Goal: Task Accomplishment & Management: Complete application form

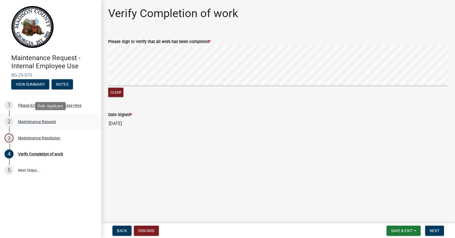
click at [26, 121] on div "Maintenance Request" at bounding box center [37, 122] width 38 height 4
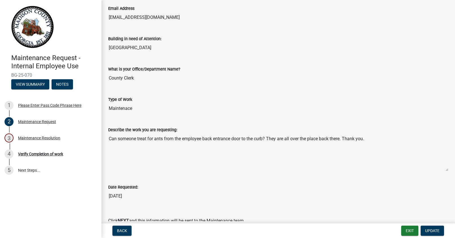
scroll to position [141, 0]
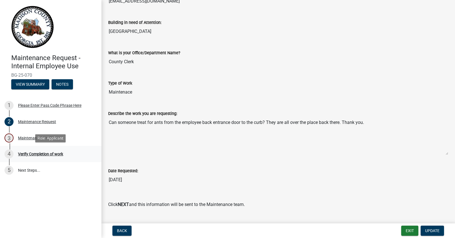
click at [38, 156] on div "Verify Completion of work" at bounding box center [40, 154] width 45 height 4
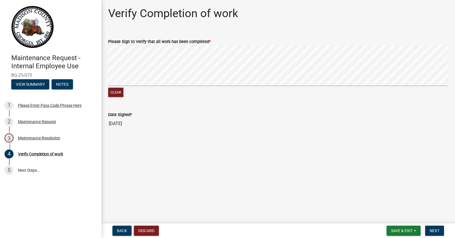
click at [238, 98] on div "Clear" at bounding box center [278, 71] width 340 height 53
click at [282, 93] on div "Clear" at bounding box center [278, 71] width 340 height 53
click at [407, 233] on span "Save & Exit" at bounding box center [402, 231] width 22 height 5
click at [400, 204] on button "Save" at bounding box center [397, 203] width 45 height 14
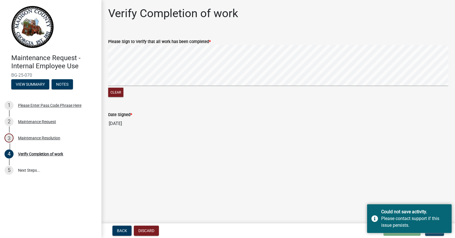
click at [394, 186] on main "Verify Completion of work Please Sign to Verify that all work has been complete…" at bounding box center [277, 111] width 353 height 222
click at [281, 82] on form "Please Sign to Verify that all work has been completed * Clear" at bounding box center [278, 65] width 340 height 67
click at [254, 106] on wm-data-entity-input-list "Please Sign to Verify that all work has been completed * Clear Date Signed * [D…" at bounding box center [278, 83] width 340 height 102
click at [434, 236] on button "Next" at bounding box center [434, 231] width 19 height 10
